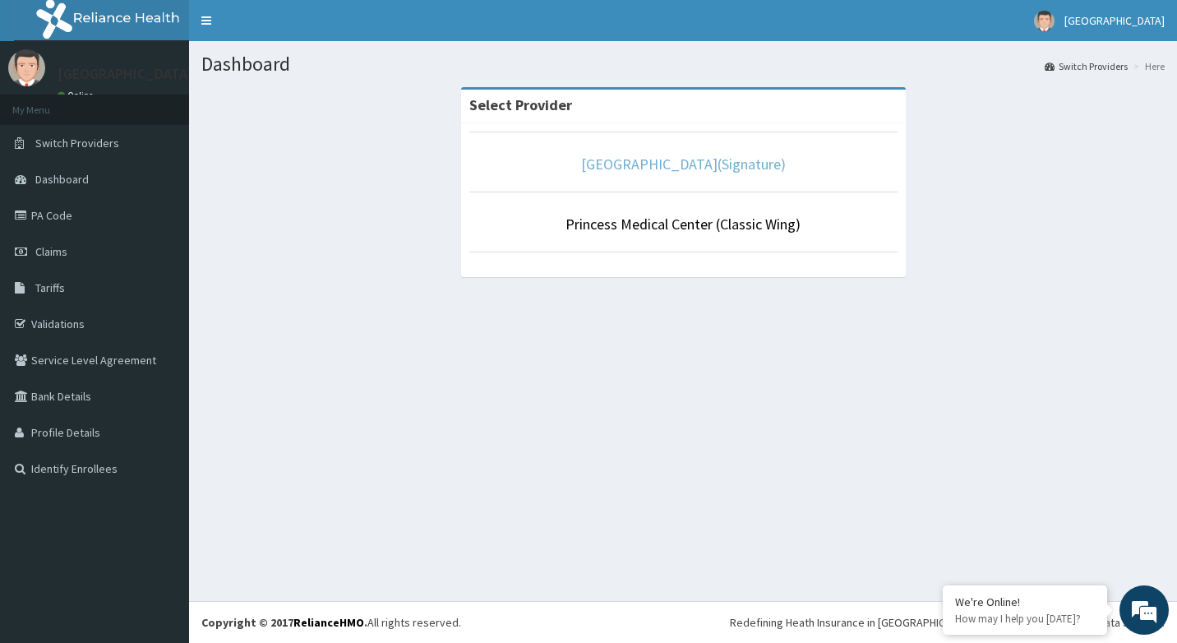
click at [629, 154] on link "[GEOGRAPHIC_DATA](Signature)" at bounding box center [683, 163] width 205 height 19
click at [623, 164] on link "[GEOGRAPHIC_DATA](Signature)" at bounding box center [683, 163] width 205 height 19
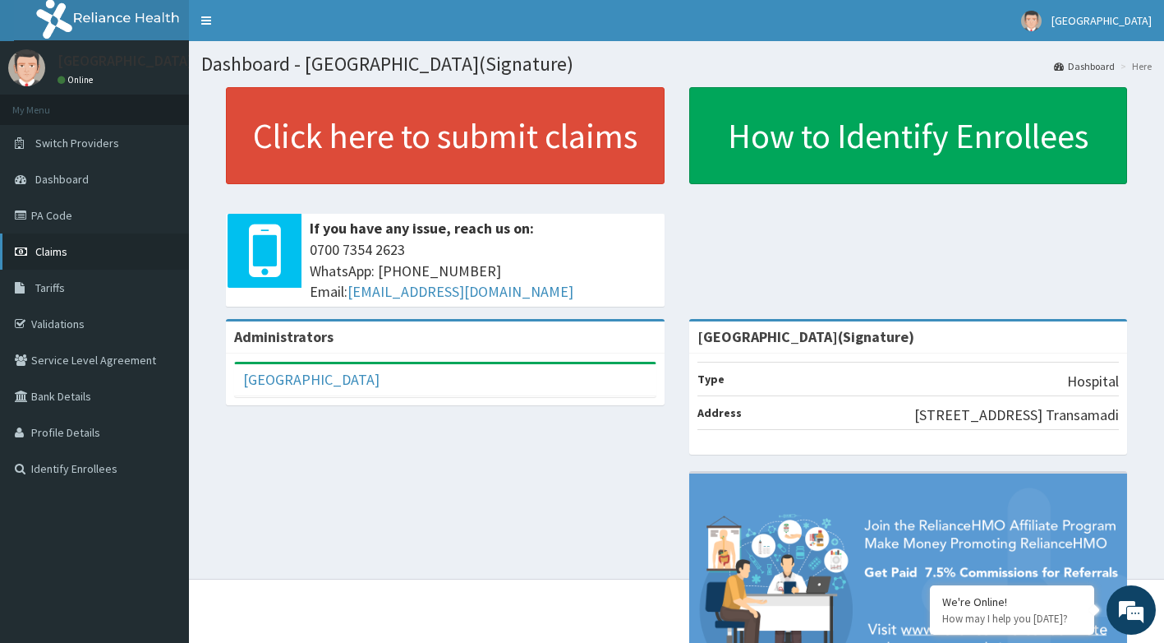
click at [50, 252] on span "Claims" at bounding box center [51, 251] width 32 height 15
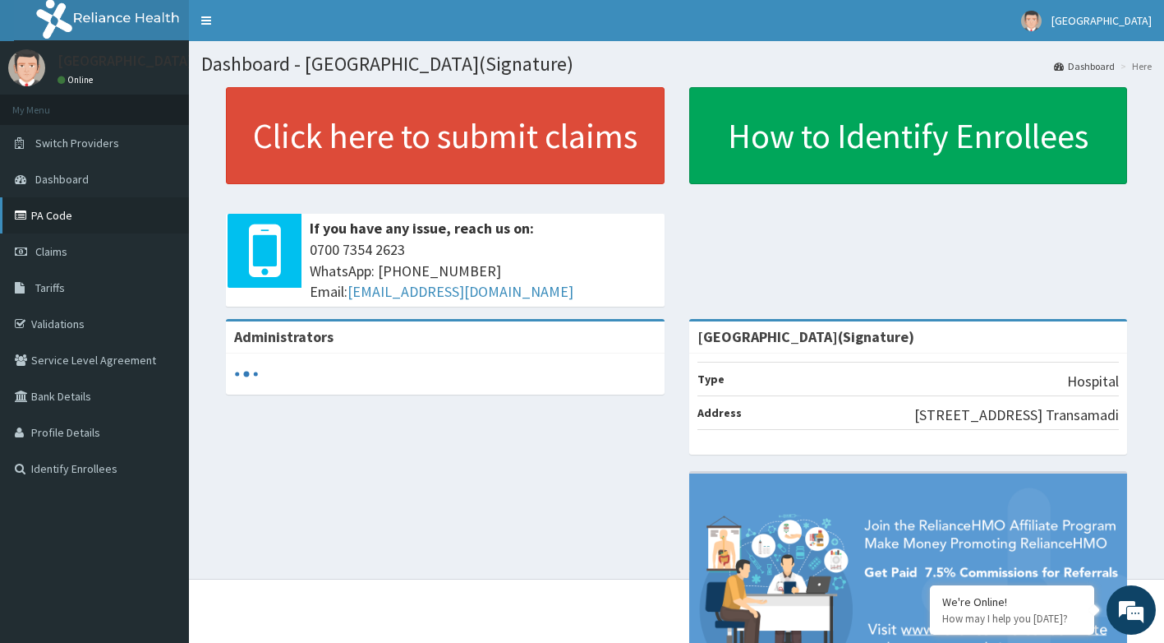
click at [62, 217] on link "PA Code" at bounding box center [94, 215] width 189 height 36
